Goal: Task Accomplishment & Management: Complete application form

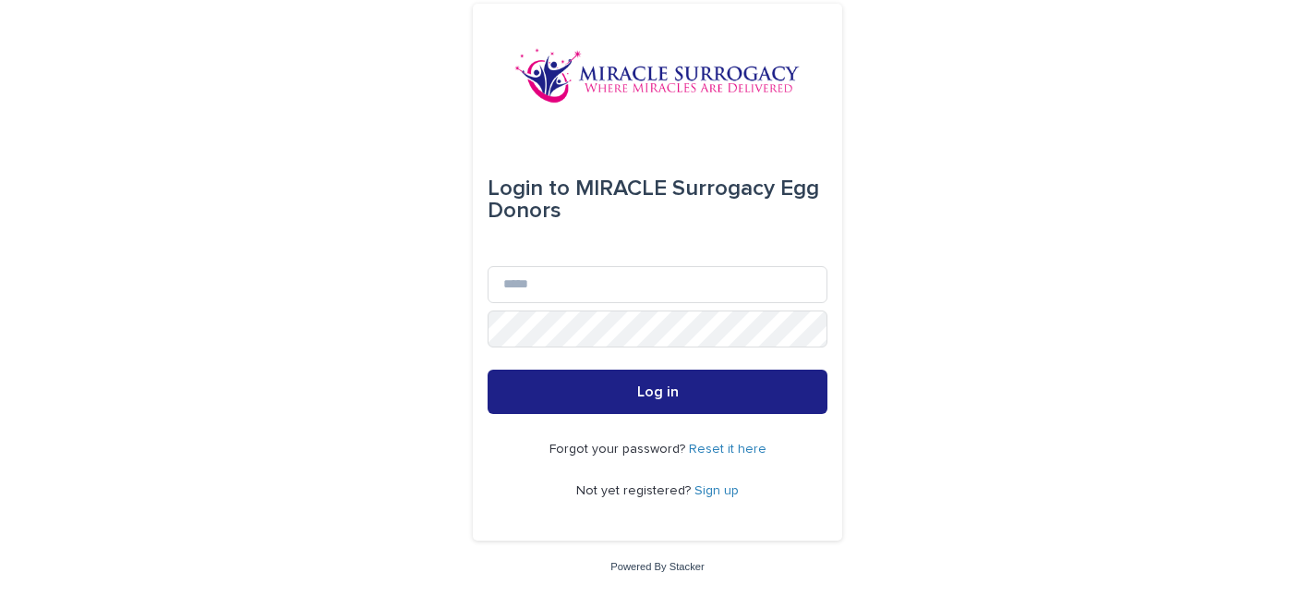
click at [699, 493] on link "Sign up" at bounding box center [716, 490] width 44 height 13
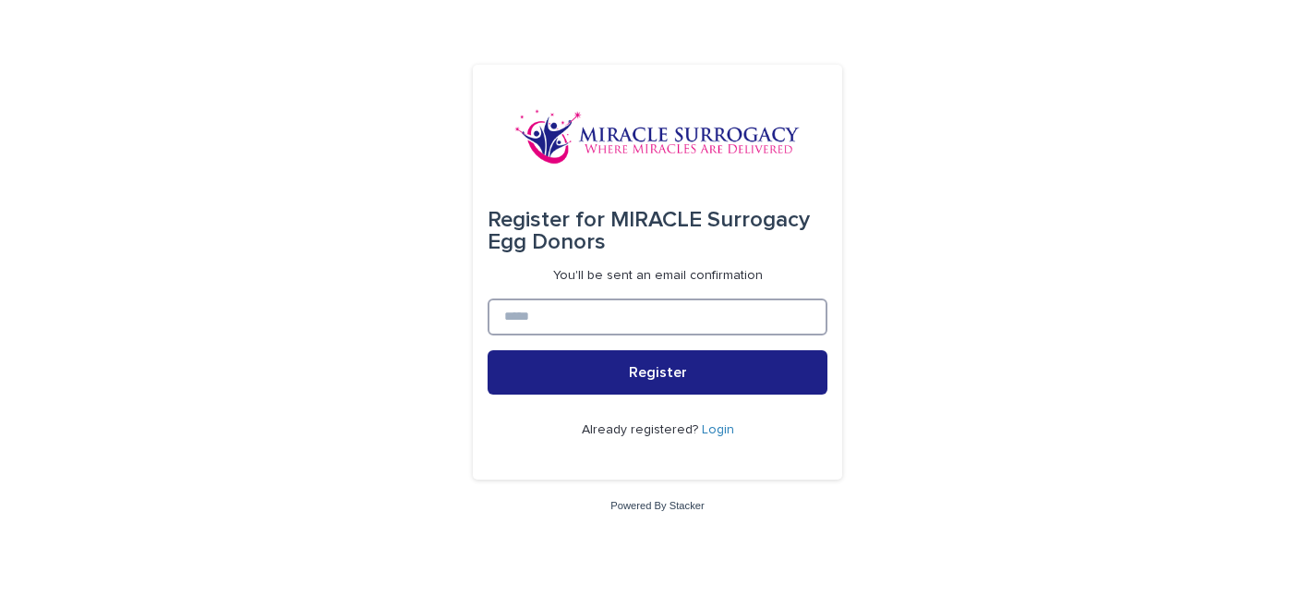
click at [655, 326] on input at bounding box center [658, 316] width 340 height 37
type input "**********"
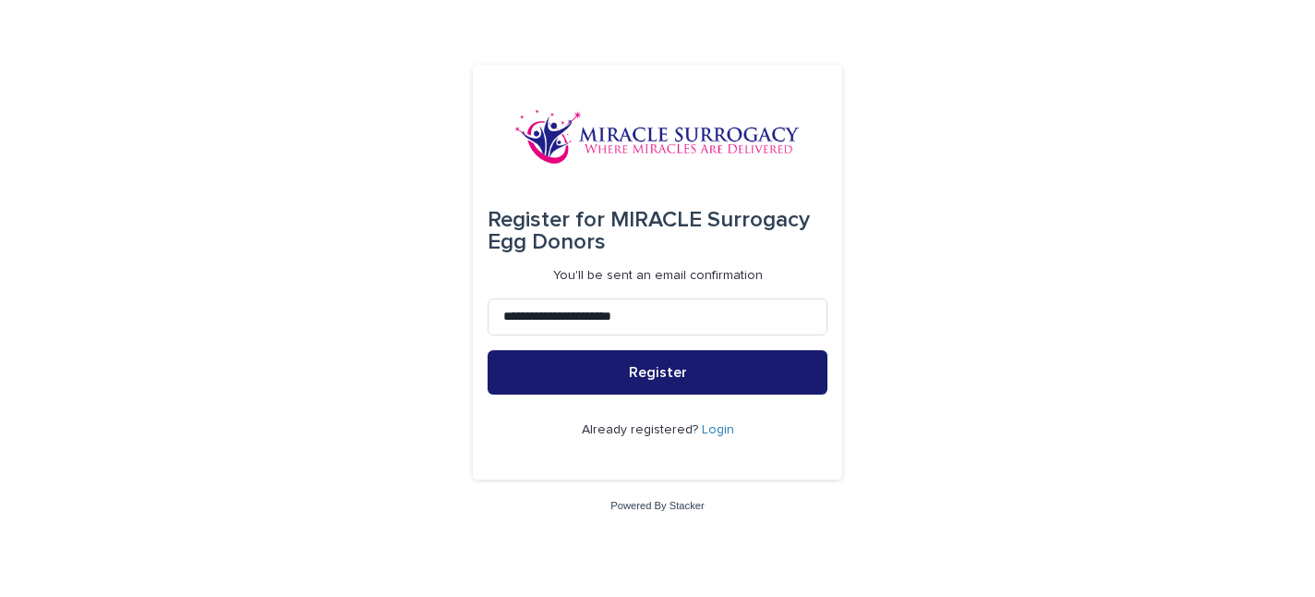
click at [648, 374] on span "Register" at bounding box center [658, 372] width 58 height 15
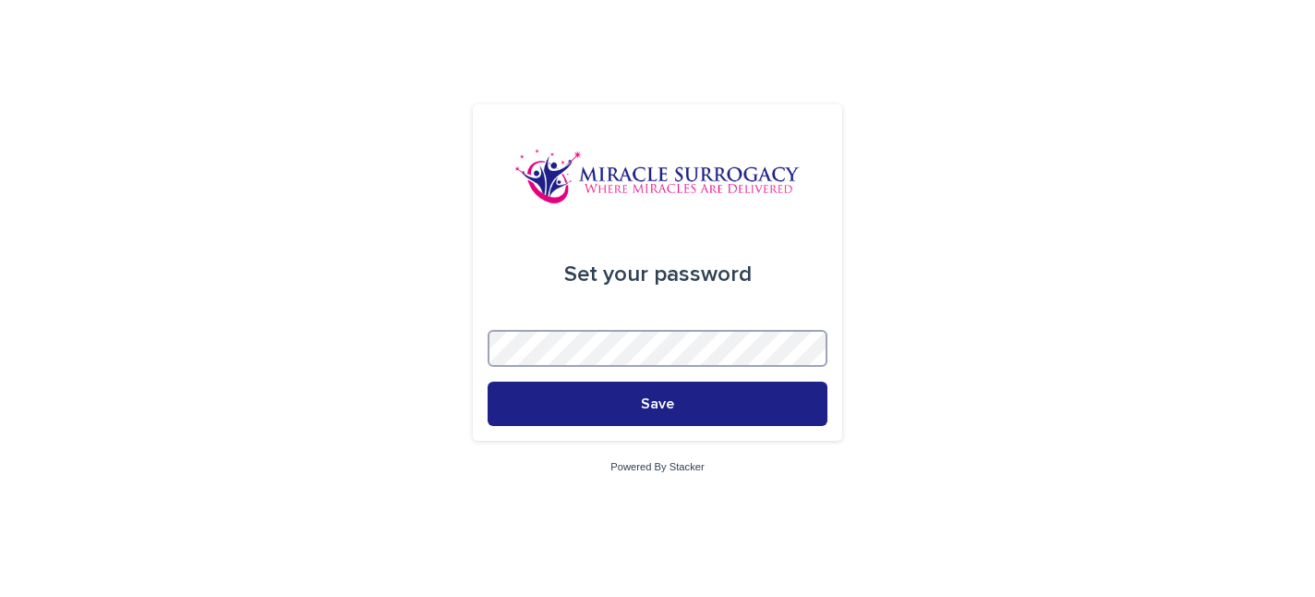
click at [488, 381] on button "Save" at bounding box center [658, 403] width 340 height 44
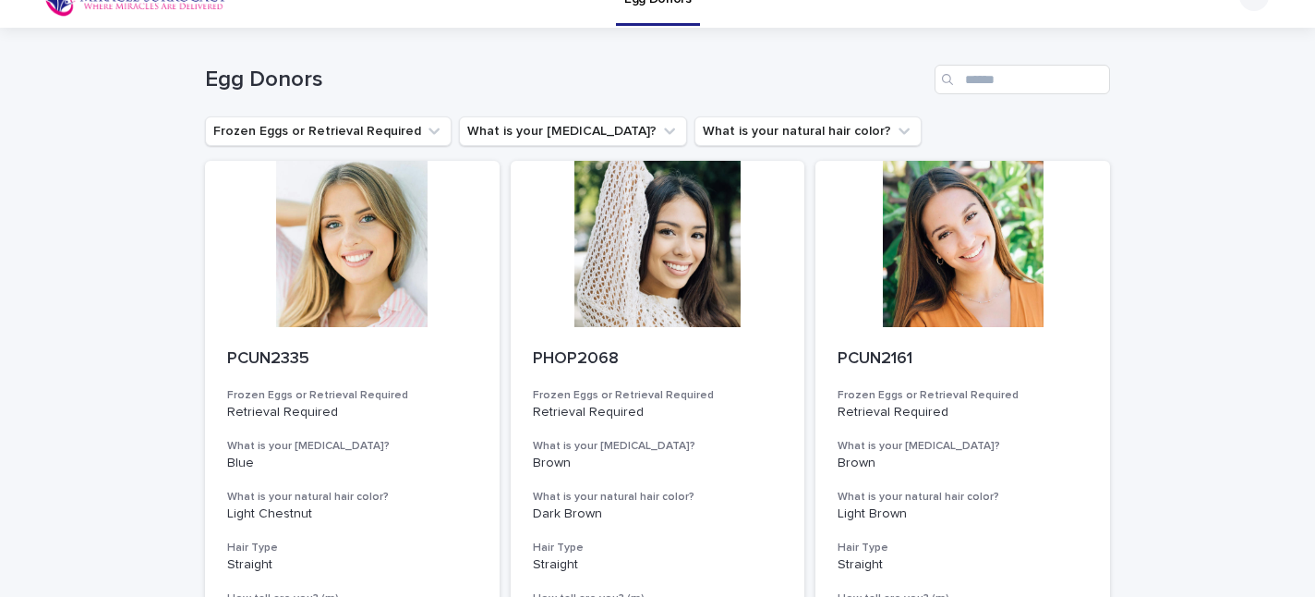
scroll to position [33, 0]
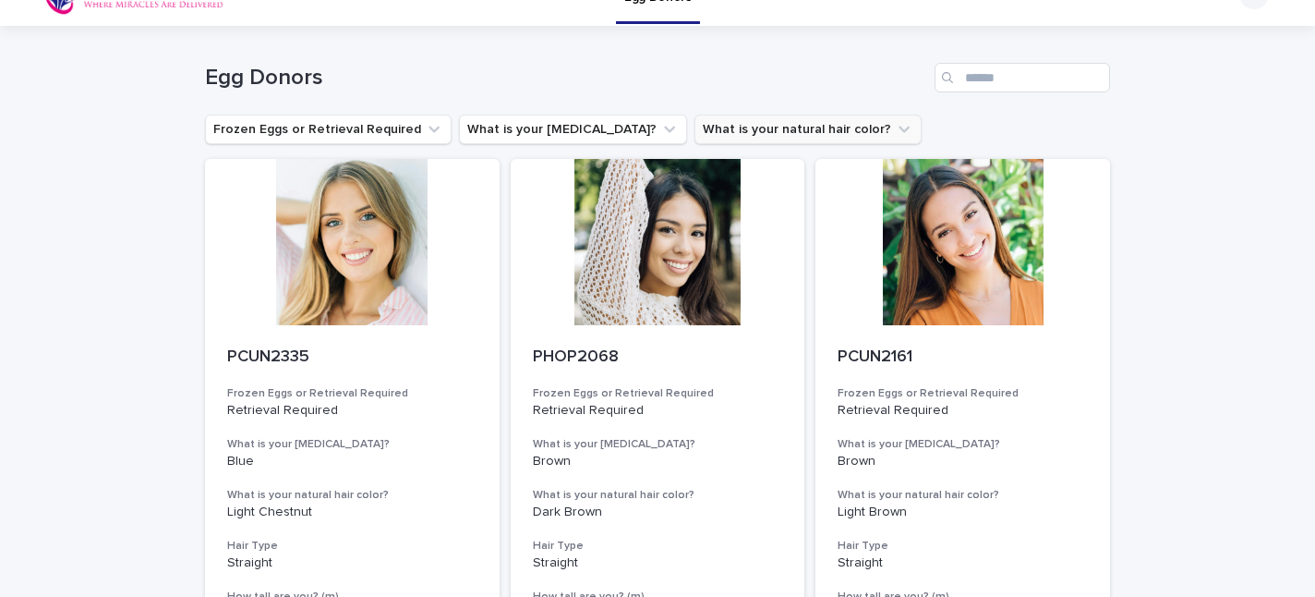
click at [731, 133] on button "What is your natural hair color?" at bounding box center [807, 130] width 227 height 30
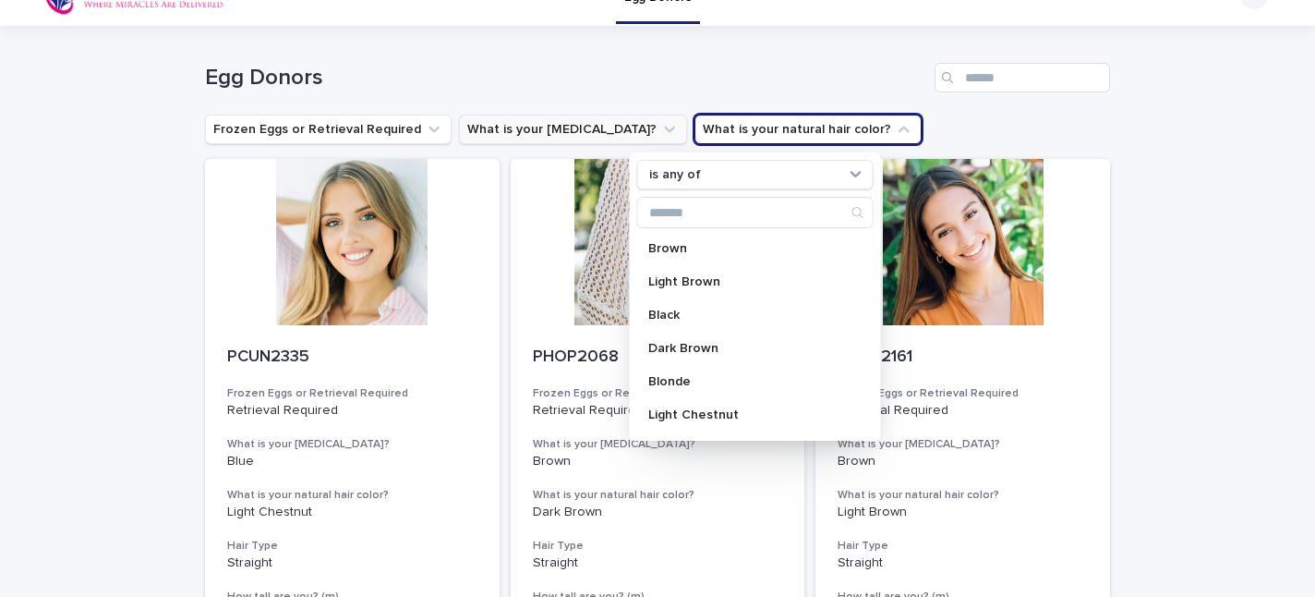
click at [547, 134] on button "What is your eye color?" at bounding box center [573, 130] width 228 height 30
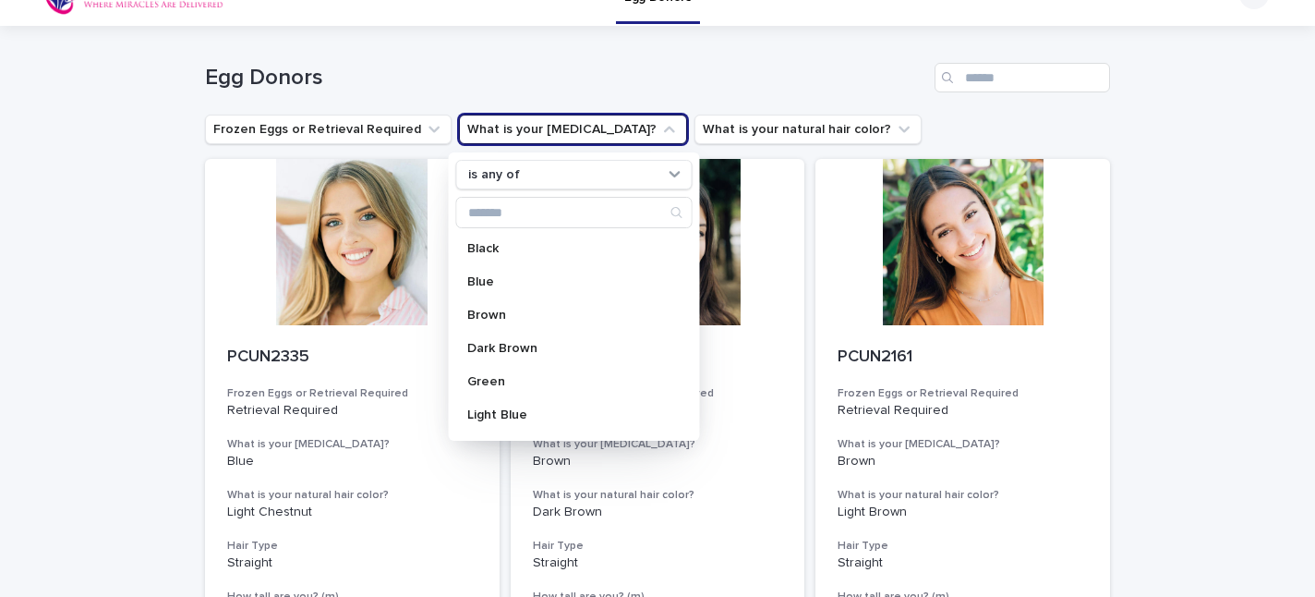
click at [518, 296] on div "Black Blue Brown Dark Brown Green Light Blue Light Brown Light Green Marron Azu…" at bounding box center [574, 333] width 236 height 199
click at [522, 286] on p "Blue" at bounding box center [565, 281] width 196 height 13
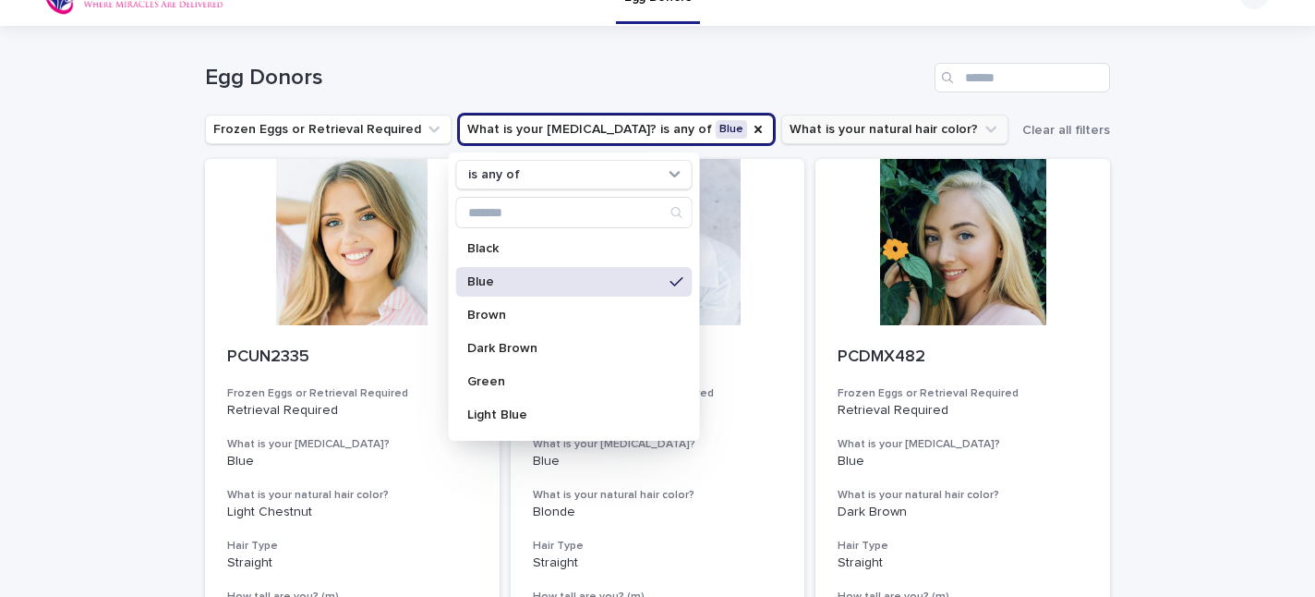
click at [781, 131] on button "What is your natural hair color?" at bounding box center [894, 130] width 227 height 30
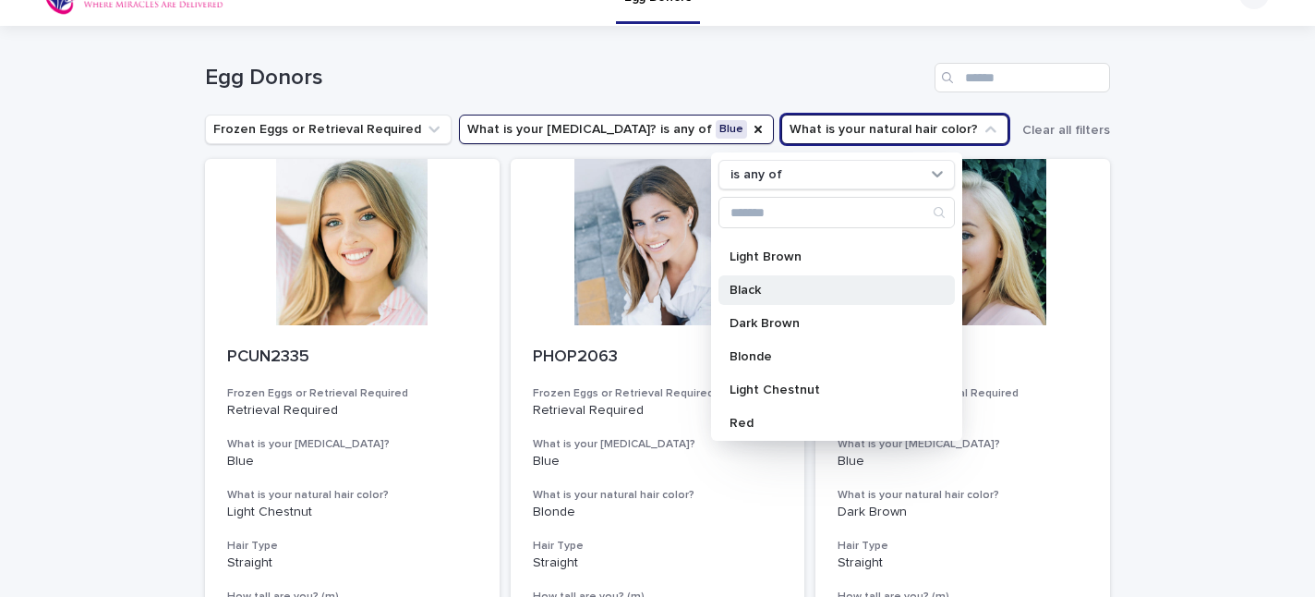
scroll to position [27, 0]
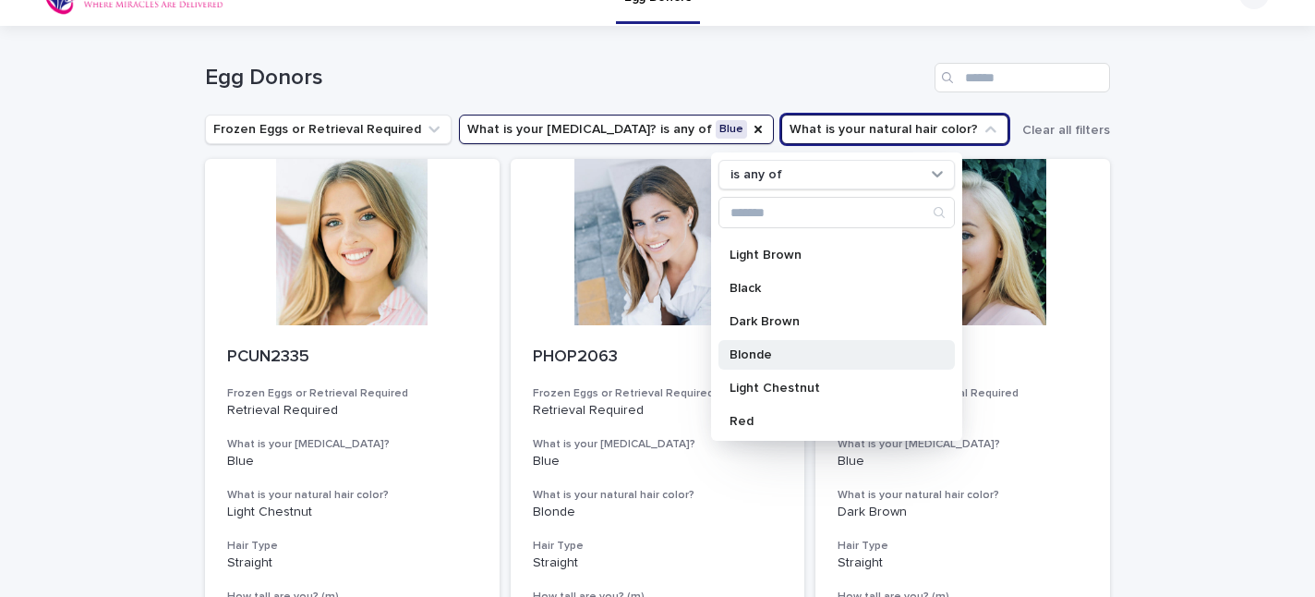
click at [753, 354] on p "Blonde" at bounding box center [828, 354] width 196 height 13
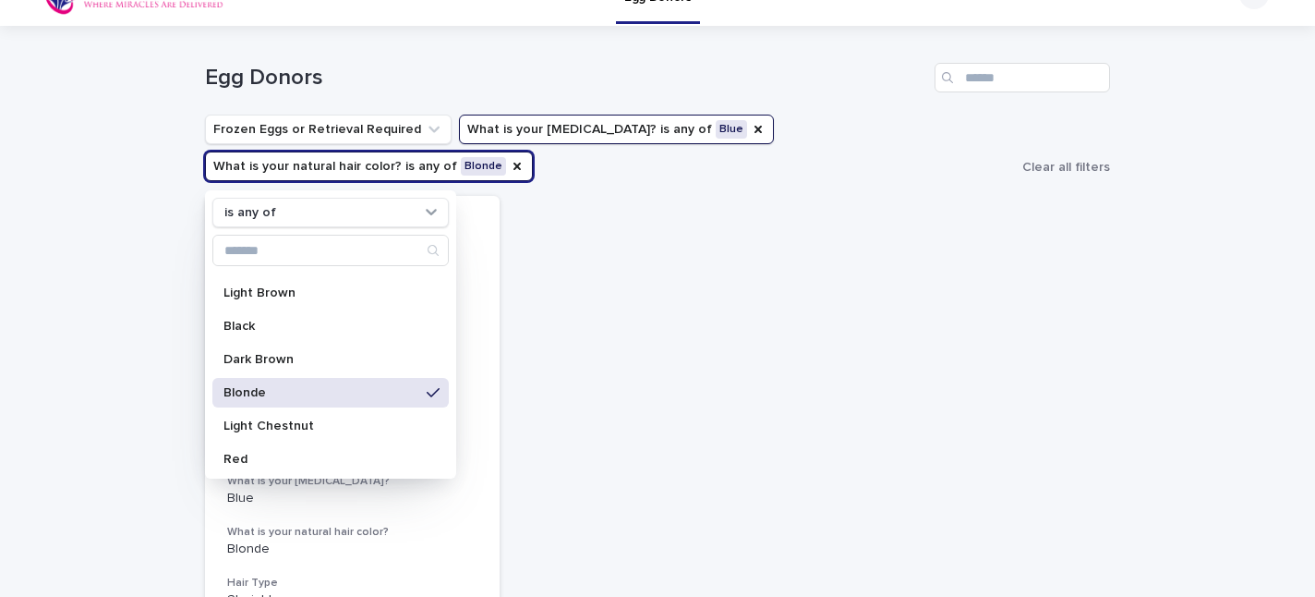
click at [629, 304] on div "PHOP2063 Frozen Eggs or Retrieval Required Retrieval Required What is your eye …" at bounding box center [657, 489] width 905 height 586
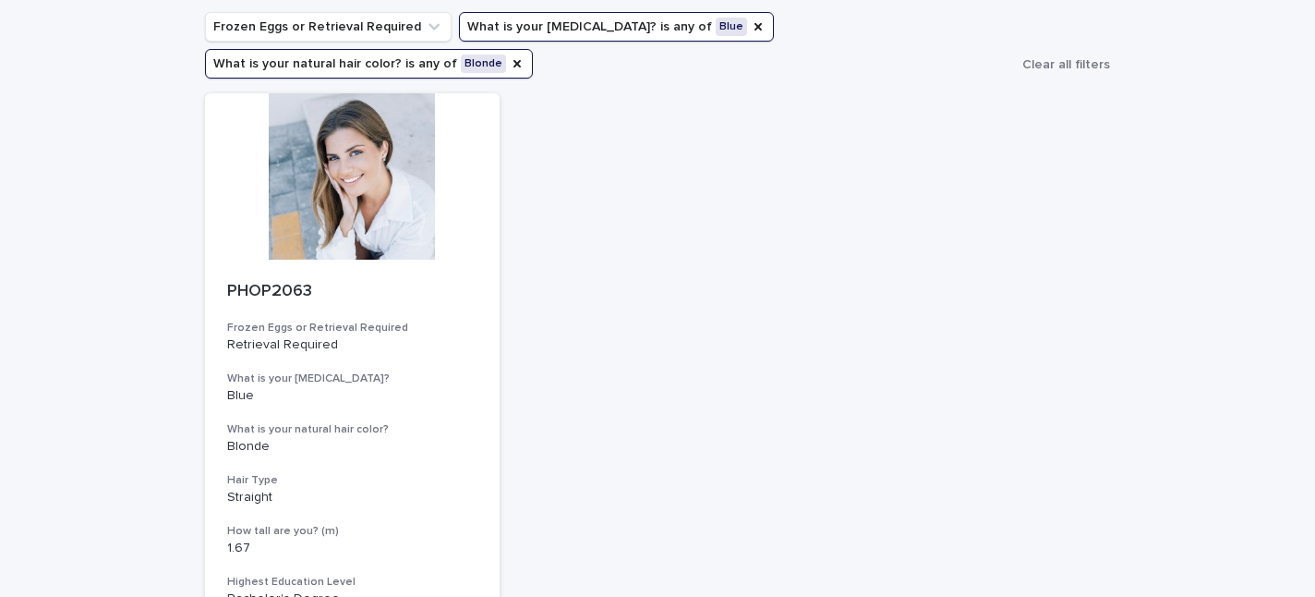
scroll to position [105, 0]
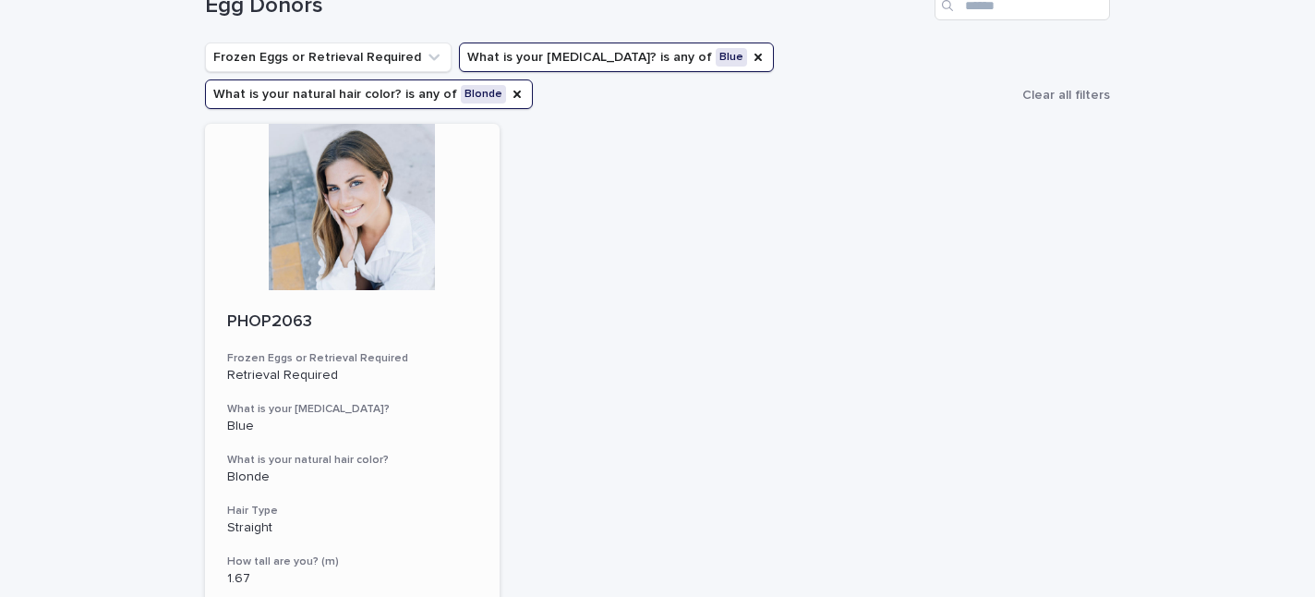
click at [356, 249] on div at bounding box center [352, 207] width 295 height 166
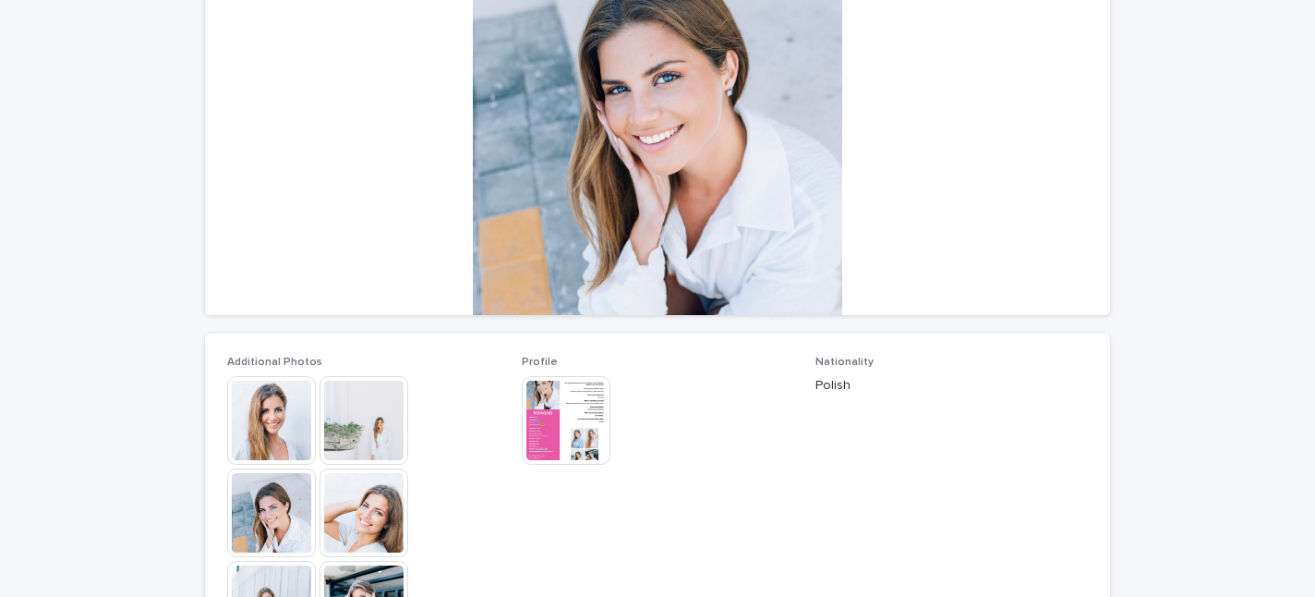
scroll to position [279, 0]
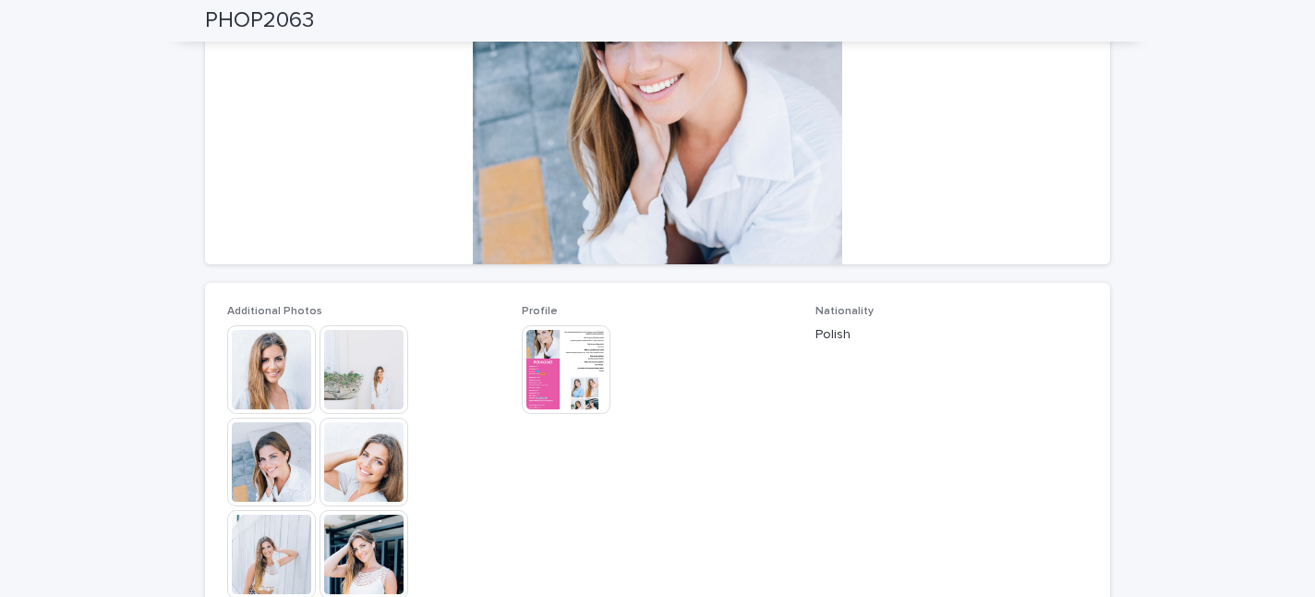
click at [590, 371] on img at bounding box center [566, 369] width 89 height 89
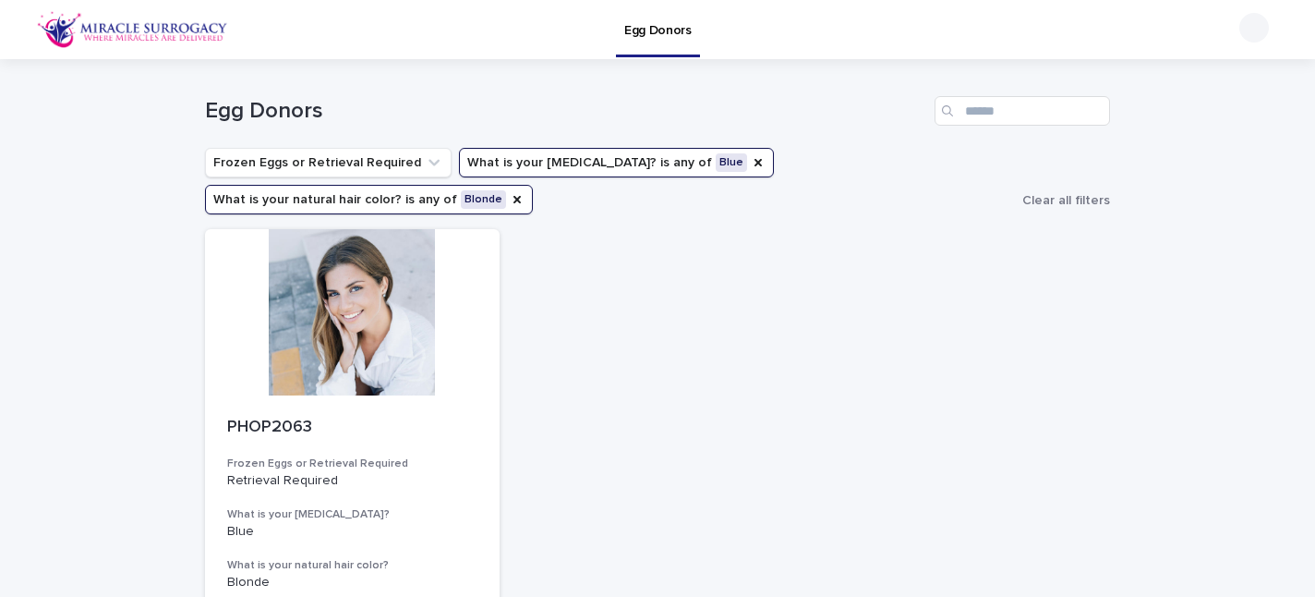
click at [696, 165] on button "What is your eye color? is any of Blue" at bounding box center [616, 163] width 315 height 30
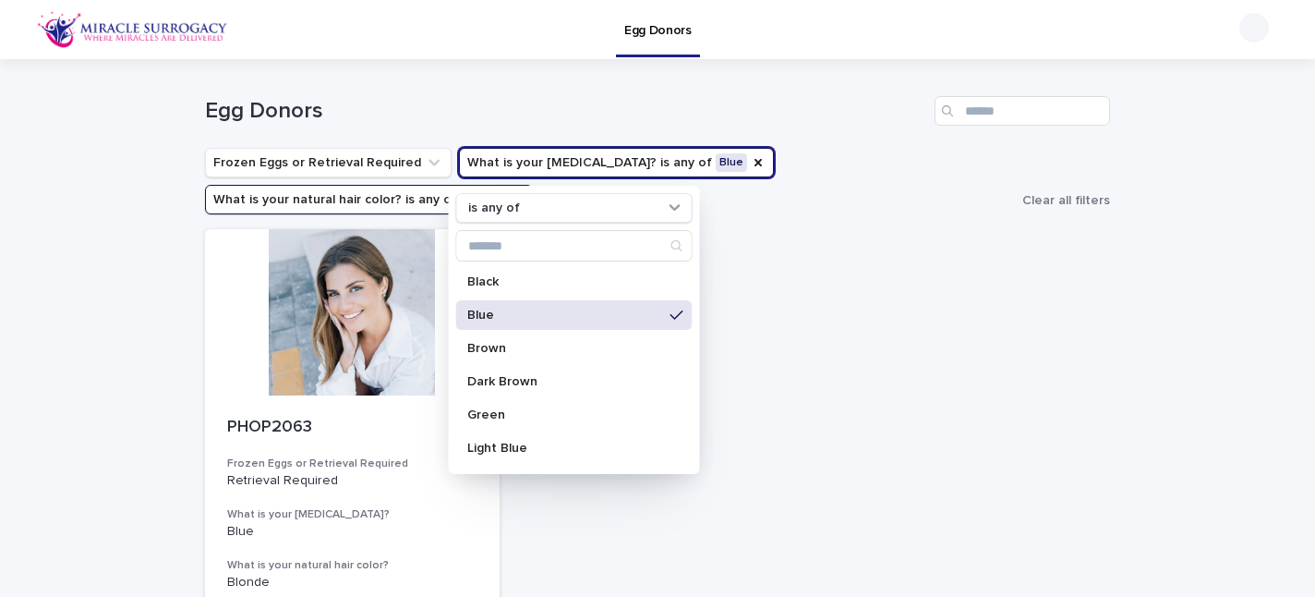
click at [395, 209] on button "What is your natural hair color? is any of Blonde" at bounding box center [369, 200] width 328 height 30
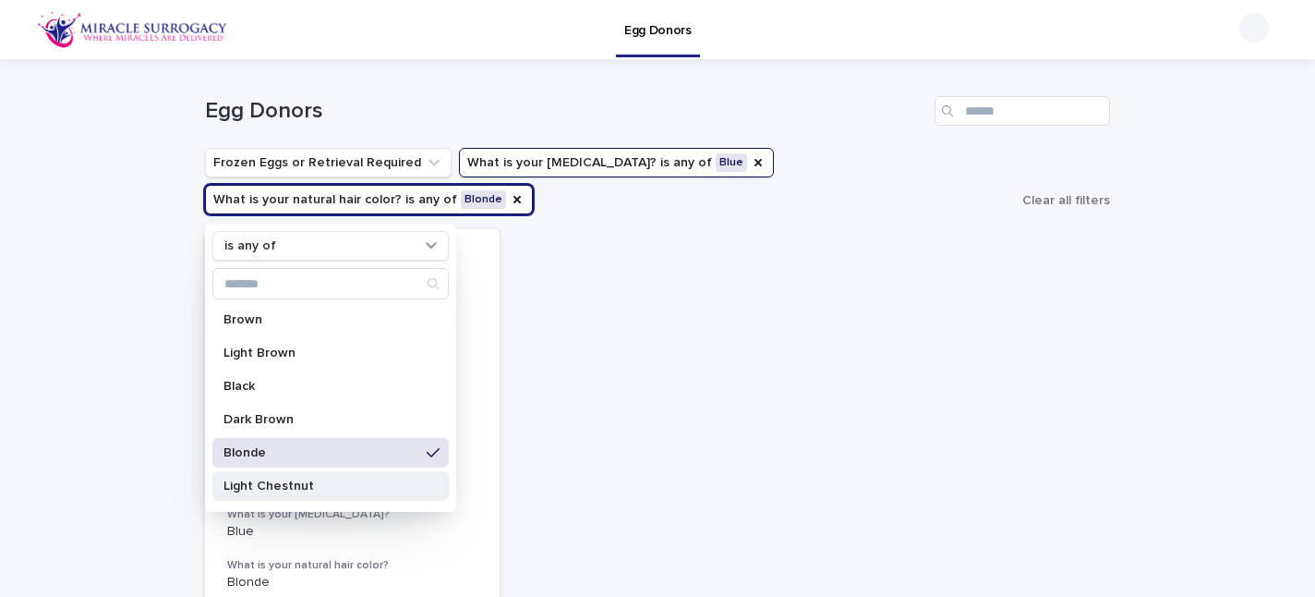
click at [372, 485] on p "Light Chestnut" at bounding box center [321, 485] width 196 height 13
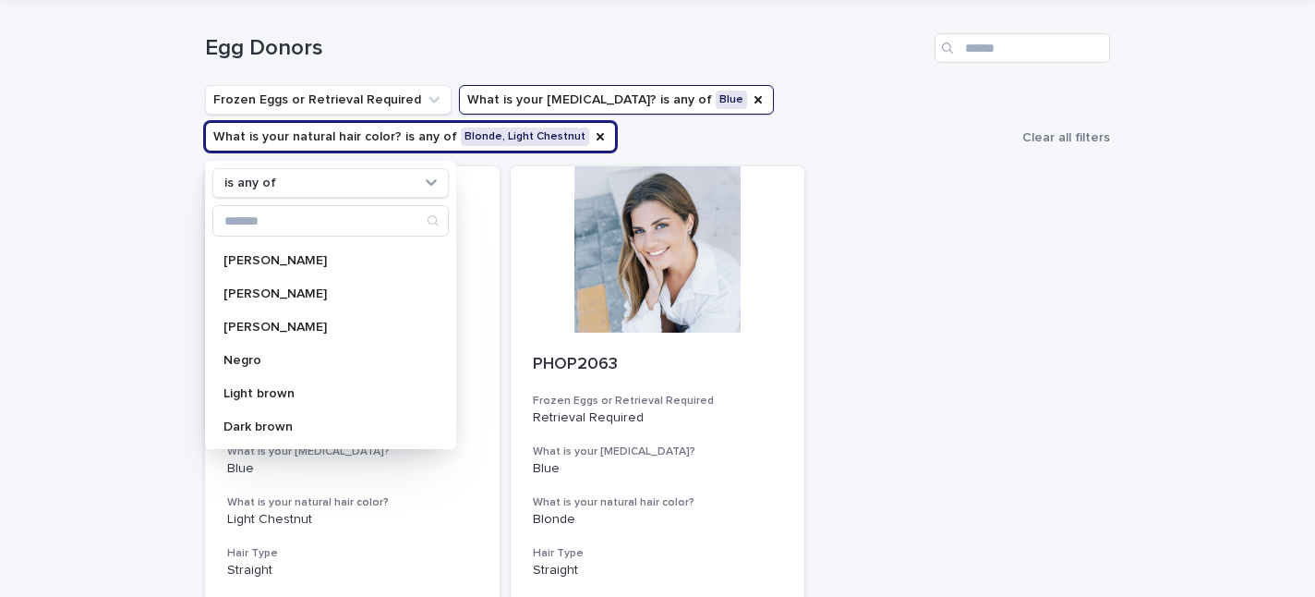
scroll to position [66, 0]
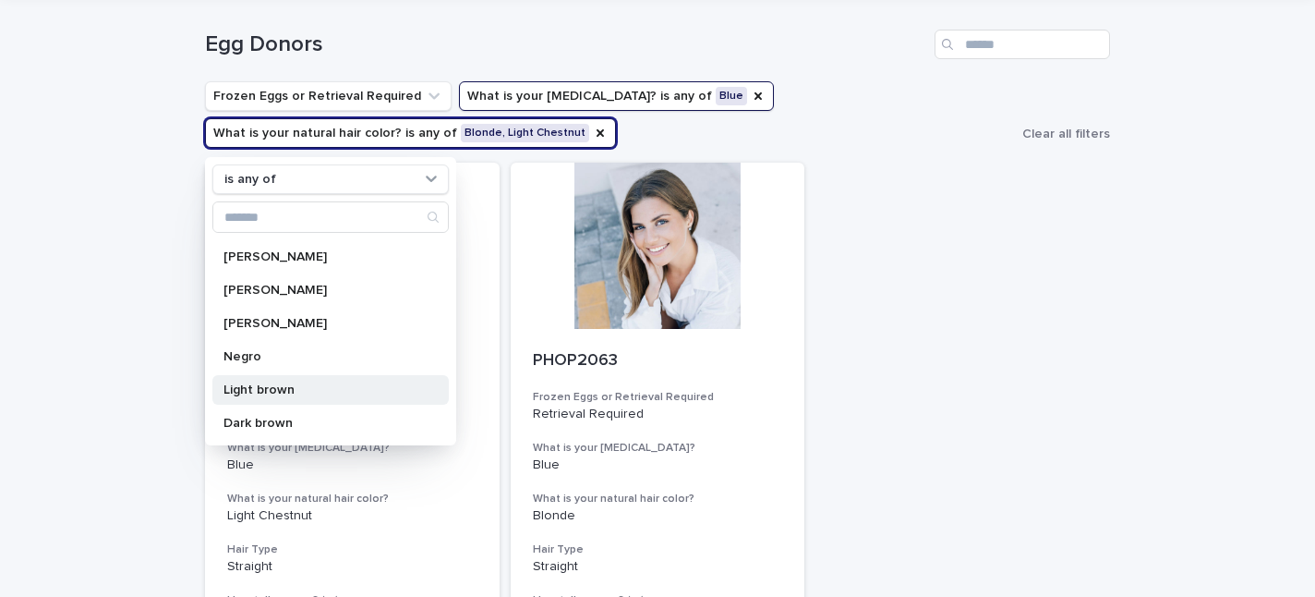
click at [243, 384] on p "Light brown" at bounding box center [321, 389] width 196 height 13
click at [236, 387] on p "Light brown" at bounding box center [321, 389] width 196 height 13
click at [126, 397] on div "Loading... Saving… Loading... Saving… Egg Donors Frozen Eggs or Retrieval Requi…" at bounding box center [657, 440] width 1315 height 895
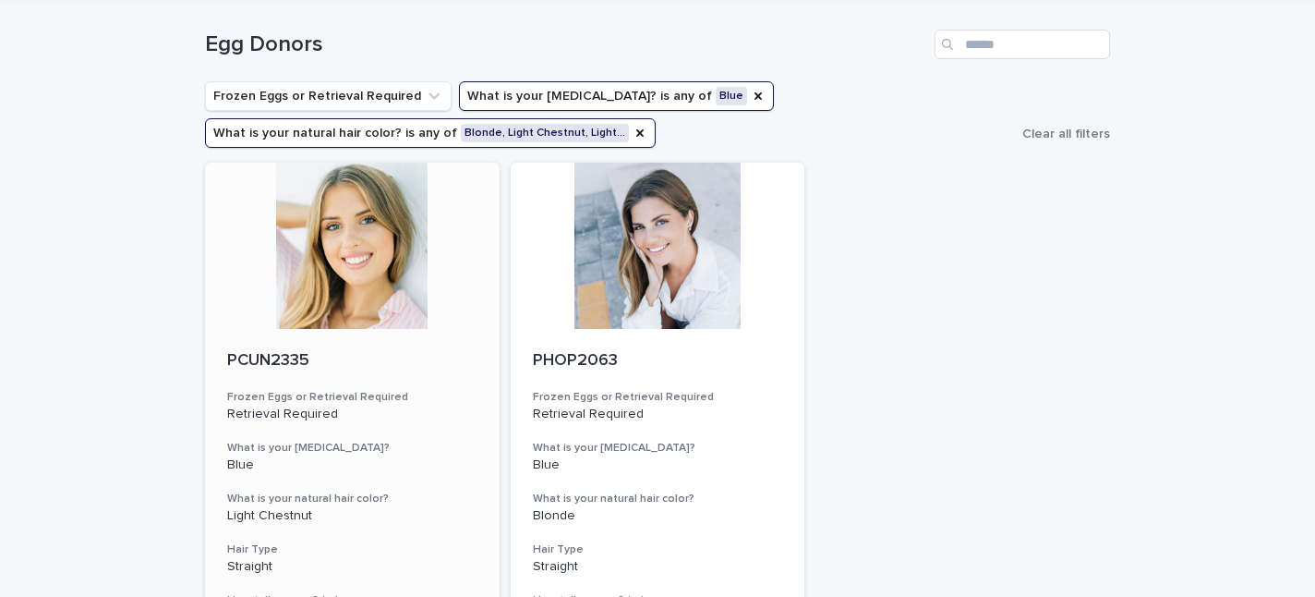
click at [320, 245] on div at bounding box center [352, 246] width 295 height 166
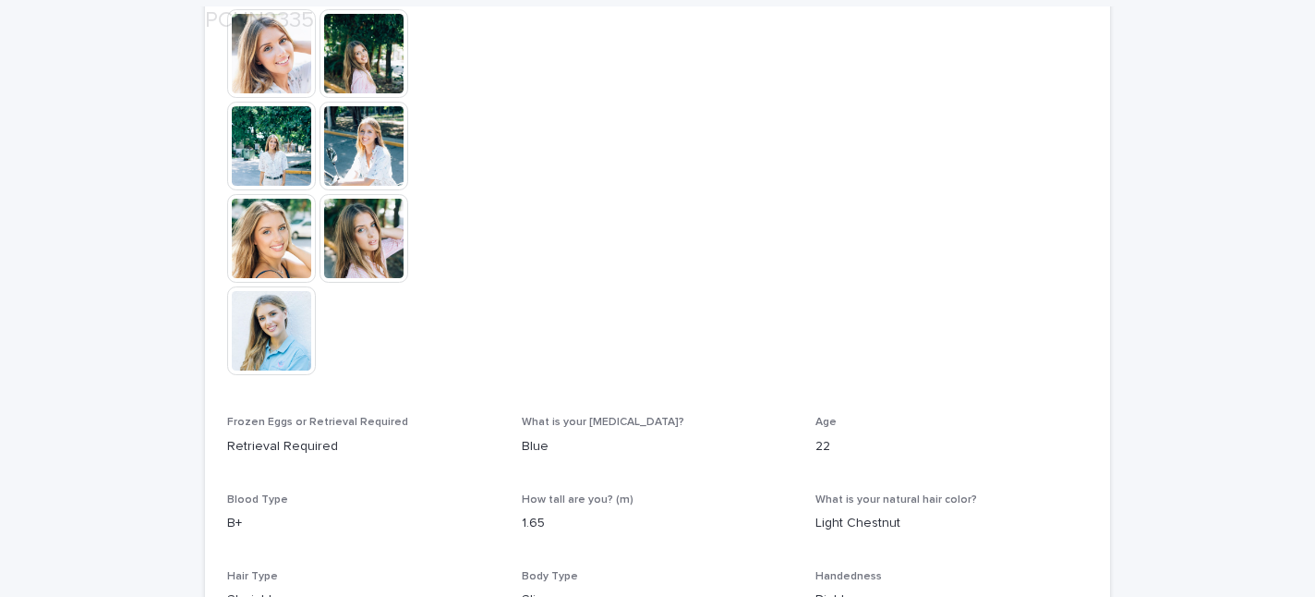
scroll to position [943, 0]
